Goal: Complete application form

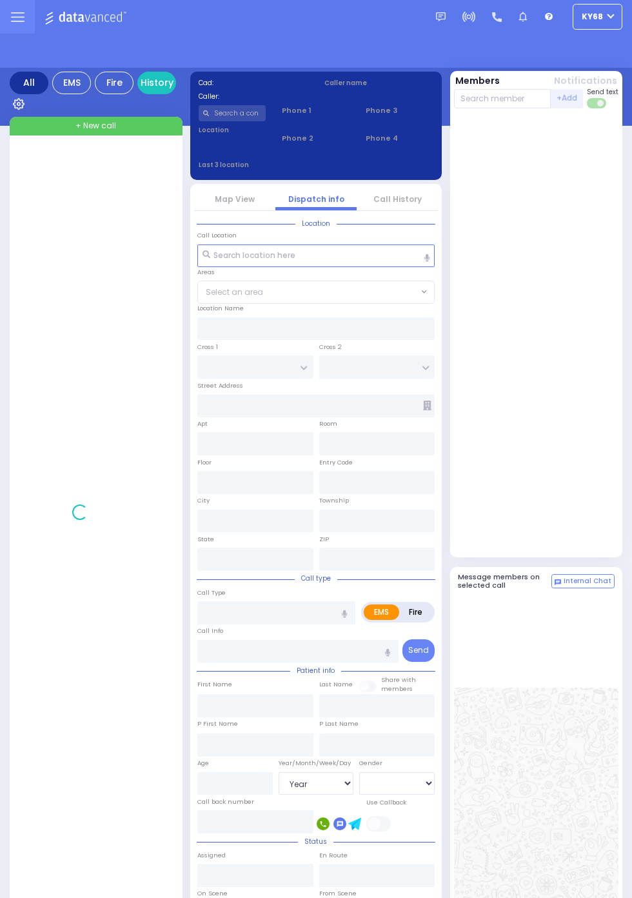
select select "Year"
select select "[DEMOGRAPHIC_DATA]"
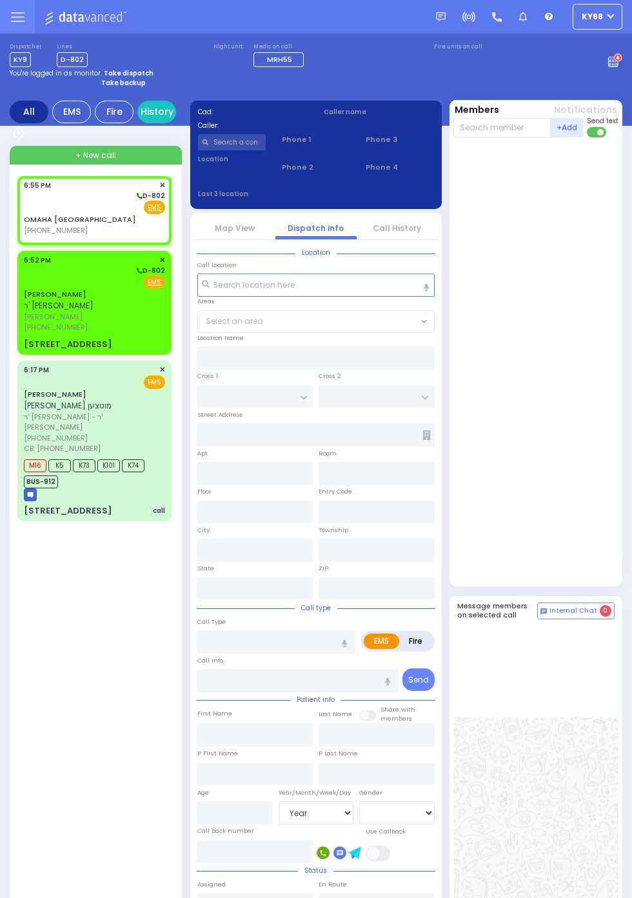
select select
radio input "true"
select select
type input "18:55"
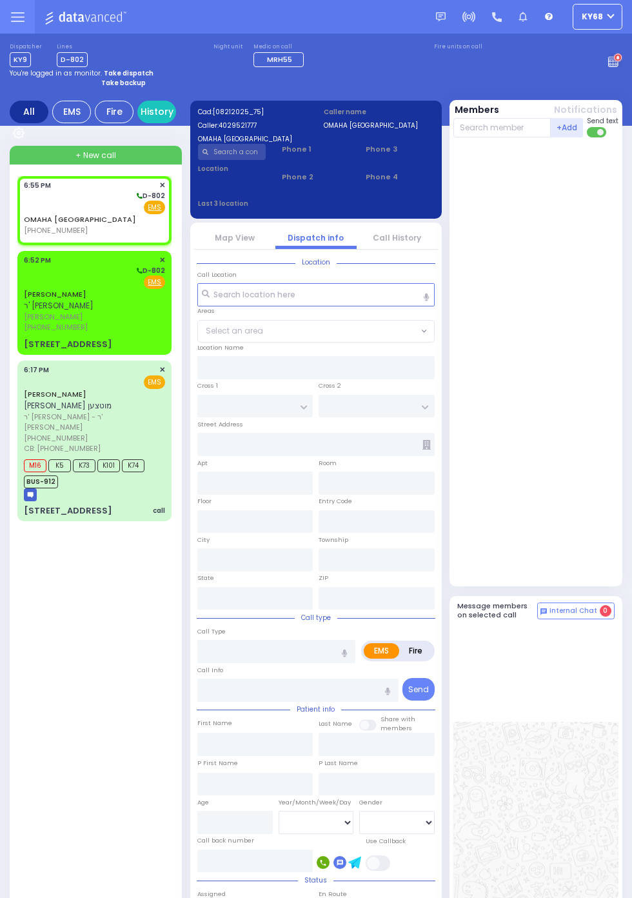
select select
radio input "true"
select select
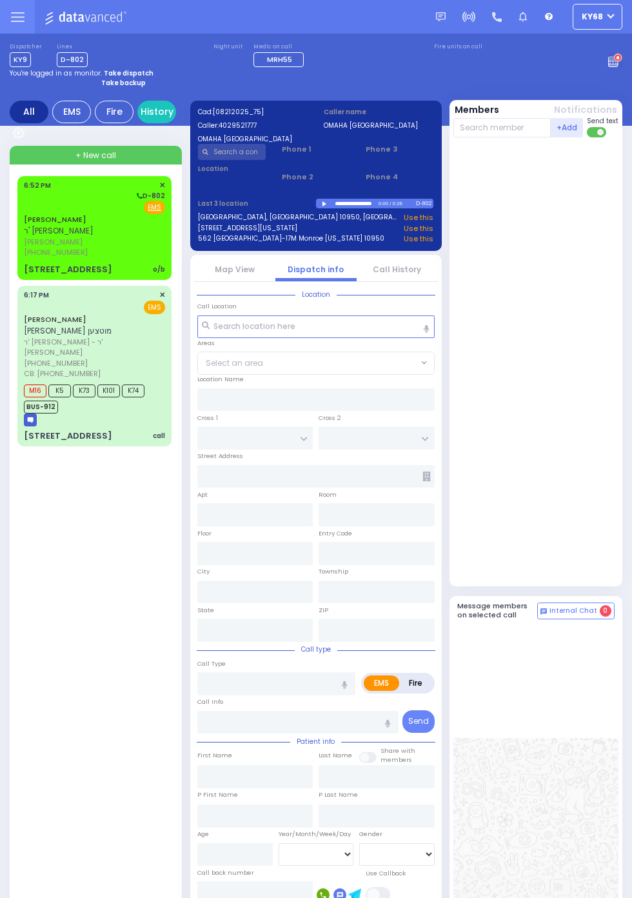
click at [26, 231] on span "ר' [PERSON_NAME]" at bounding box center [59, 230] width 70 height 11
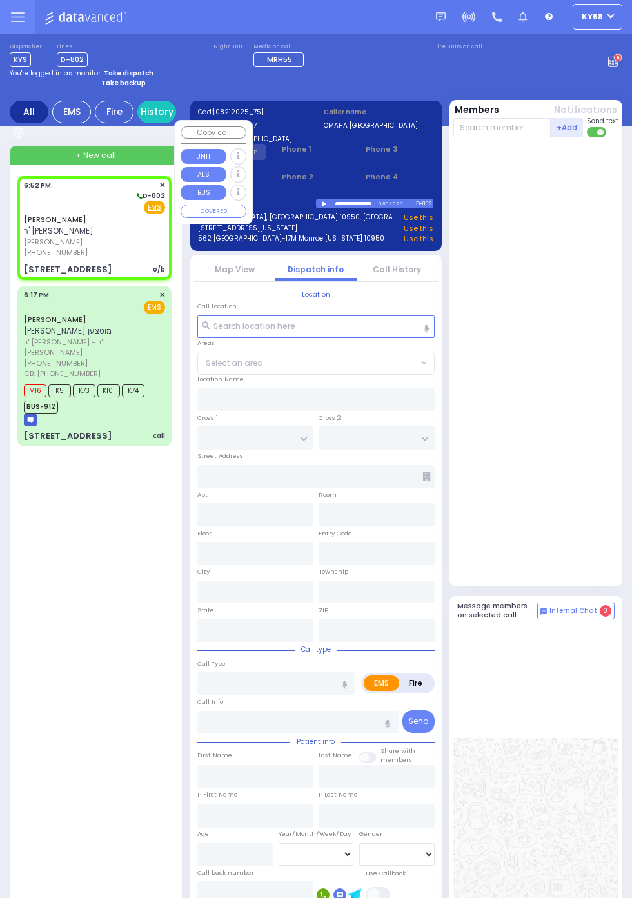
select select
type input "o/b"
radio input "true"
type input "YECHESKEL SHRAGA"
type input "STEIN"
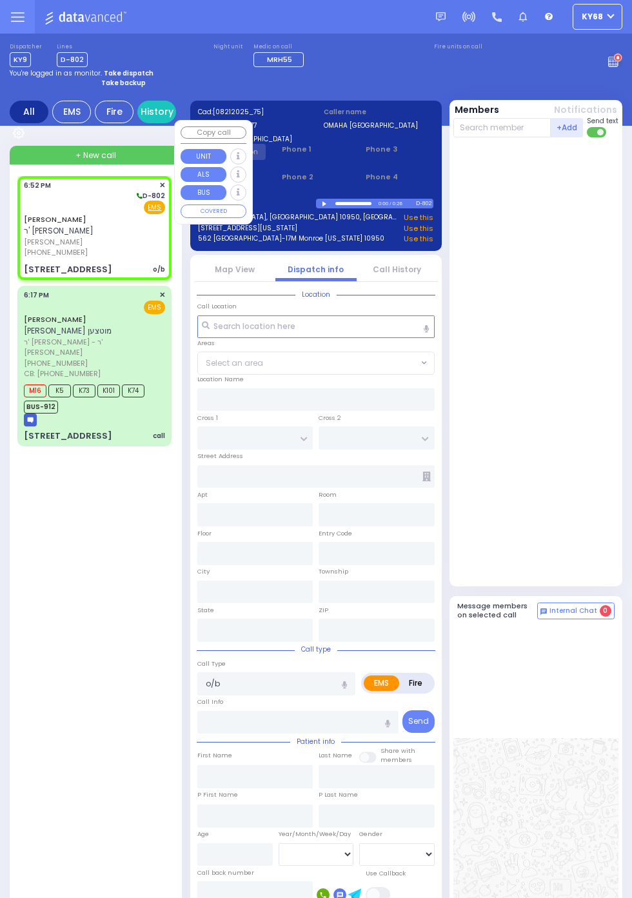
select select
type input "18:52"
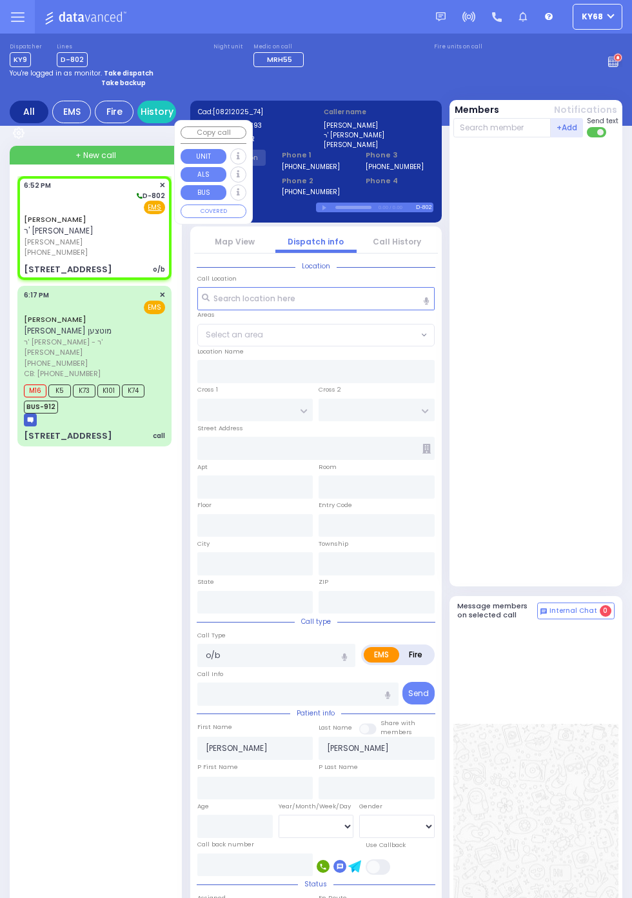
type input "SEVEN SPRINGS MOUNTAIN RD"
type input "PAKSH PL"
type input "1 NICKLESBURG RD"
type input "102"
type input "Kiryas Joel"
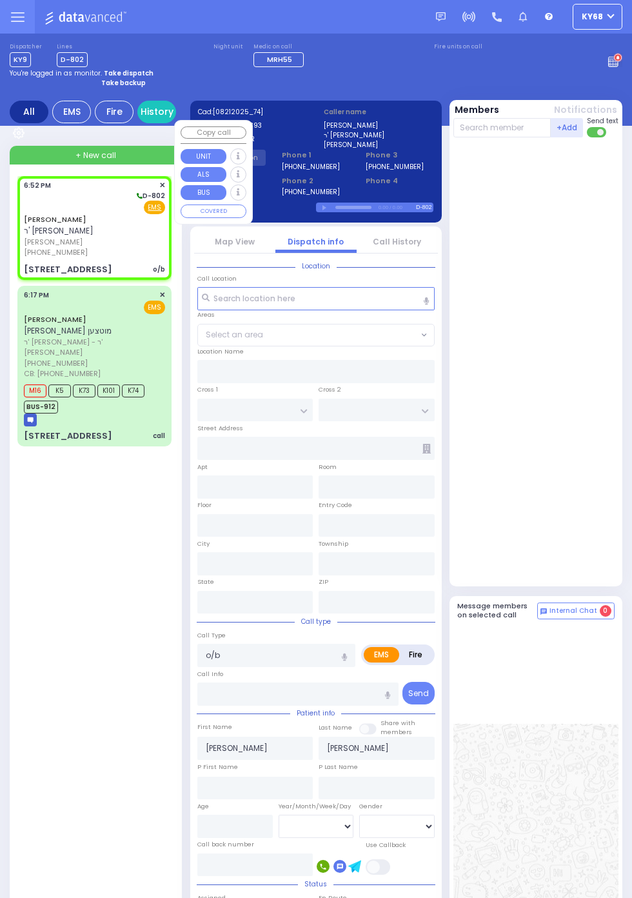
type input "New York"
type input "10950"
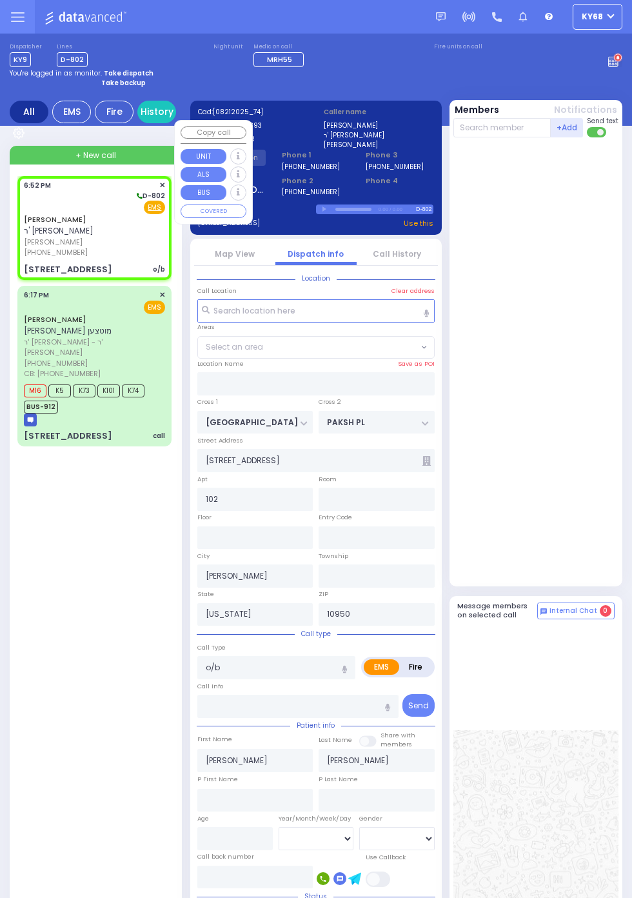
select select "SECTION 5"
click at [582, 428] on div at bounding box center [537, 362] width 167 height 438
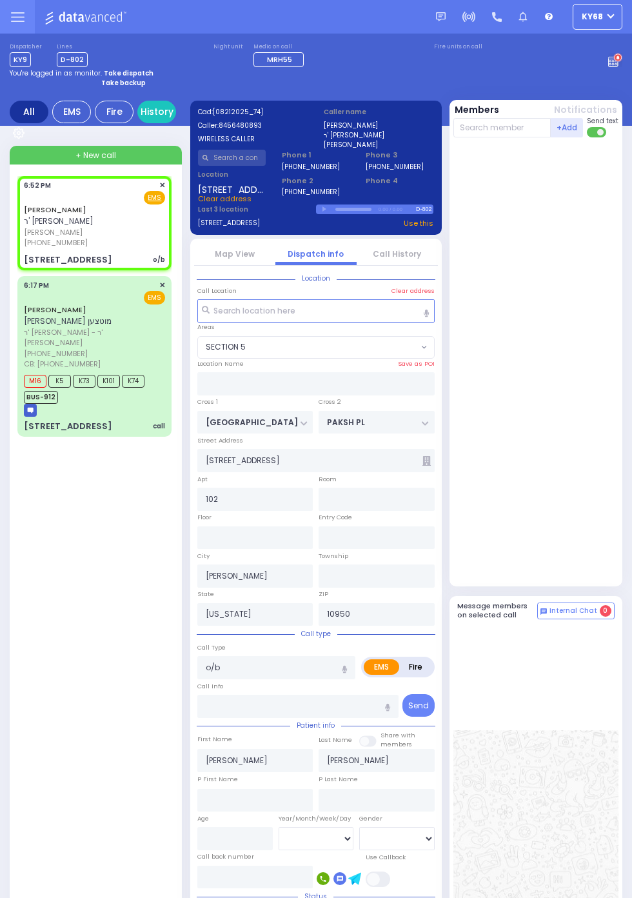
select select
radio input "true"
select select
select select "SECTION 5"
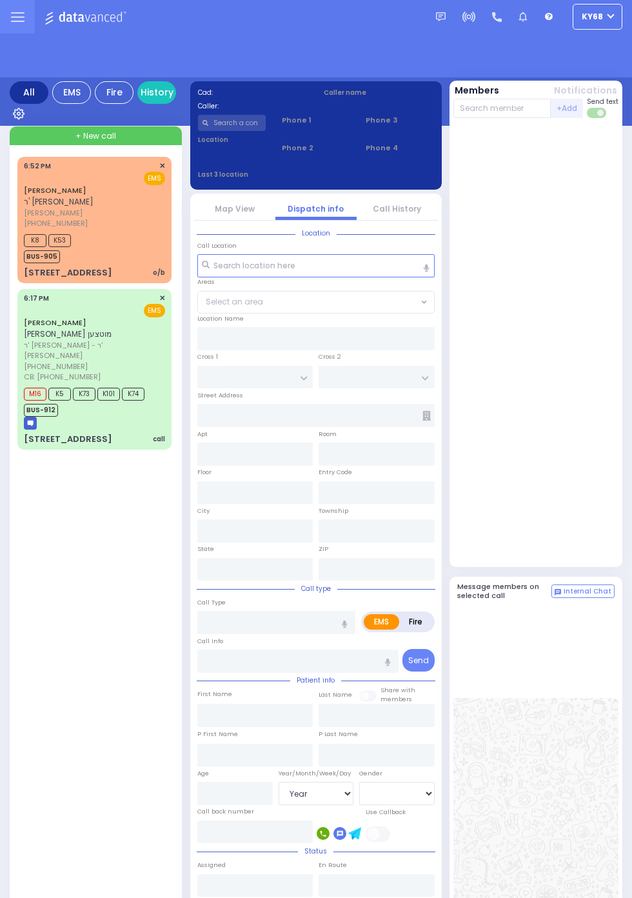
select select "Year"
